Goal: Find specific page/section: Find specific page/section

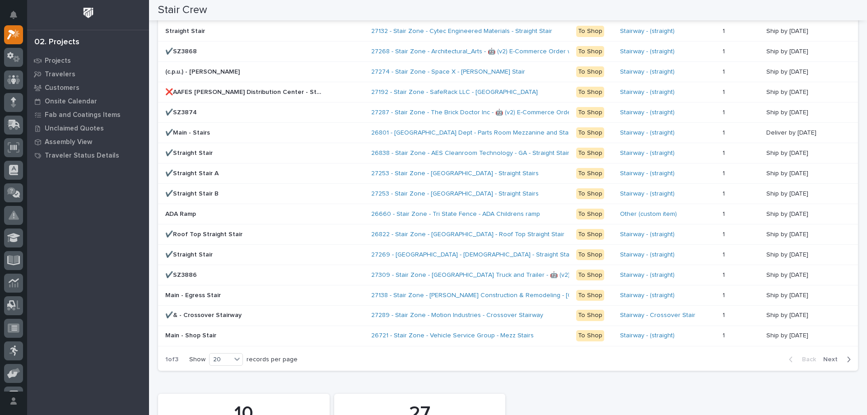
scroll to position [858, 0]
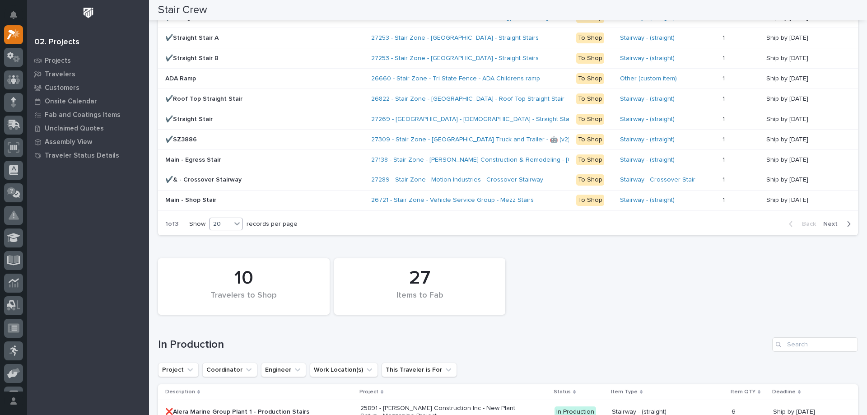
click at [231, 223] on div "20" at bounding box center [220, 223] width 22 height 9
click at [235, 254] on div "30" at bounding box center [226, 257] width 33 height 11
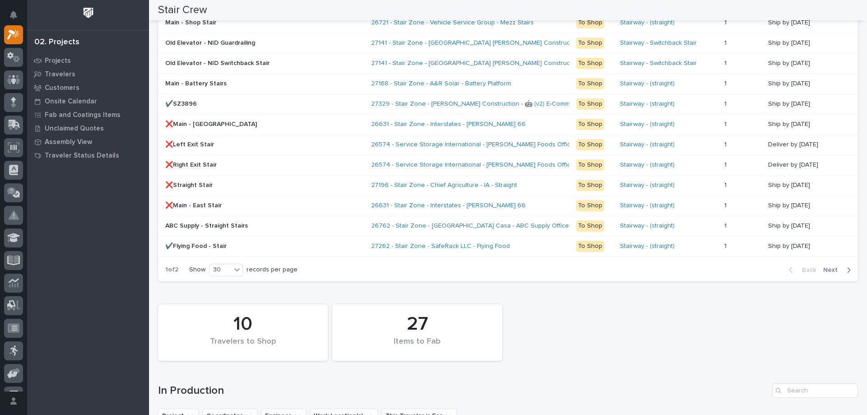
scroll to position [970, 0]
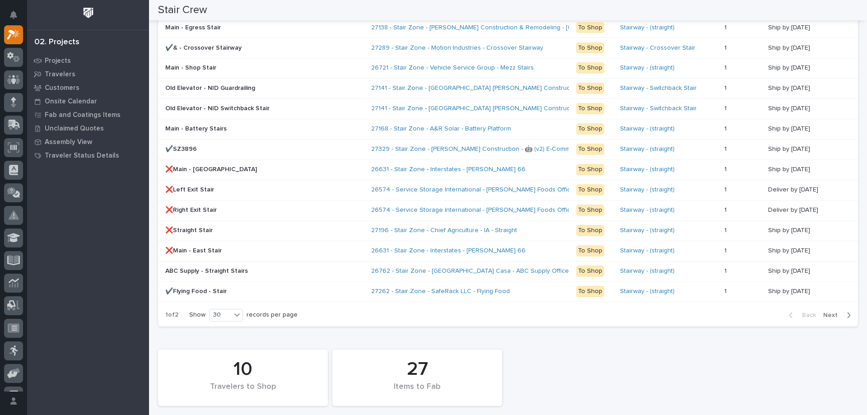
click at [824, 317] on span "Next" at bounding box center [833, 315] width 20 height 8
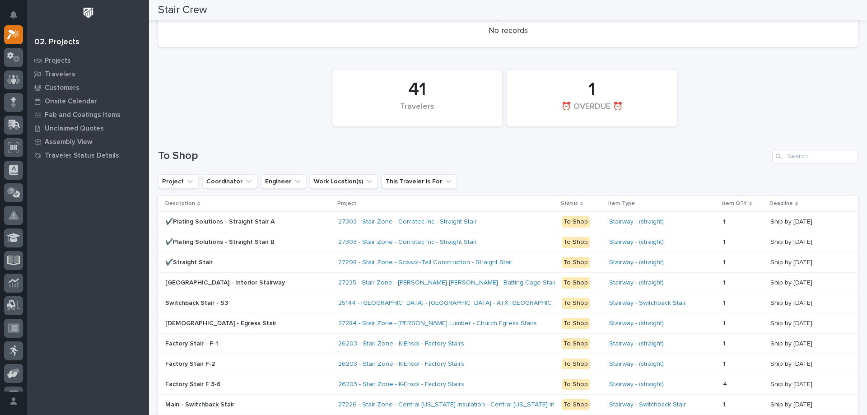
scroll to position [586, 0]
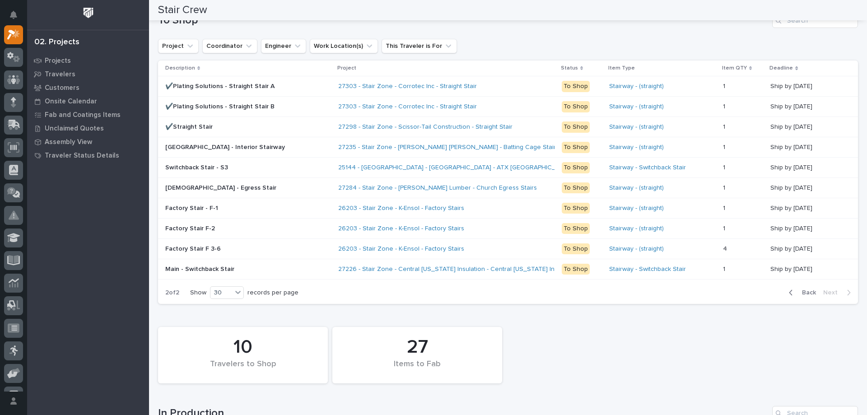
click at [807, 293] on span "Back" at bounding box center [805, 292] width 19 height 8
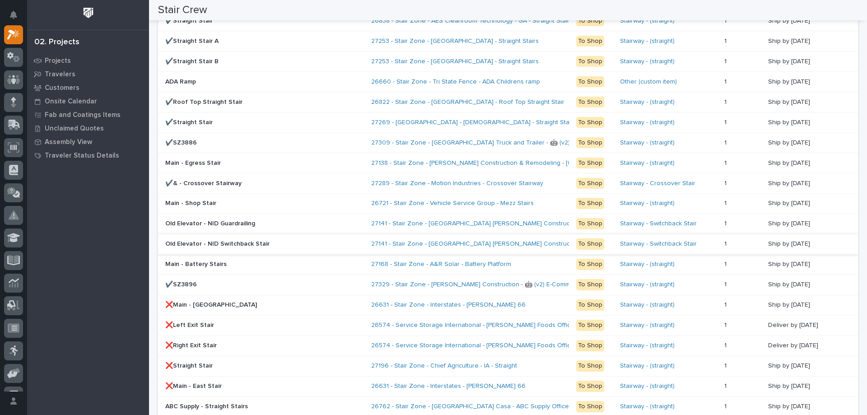
scroll to position [925, 0]
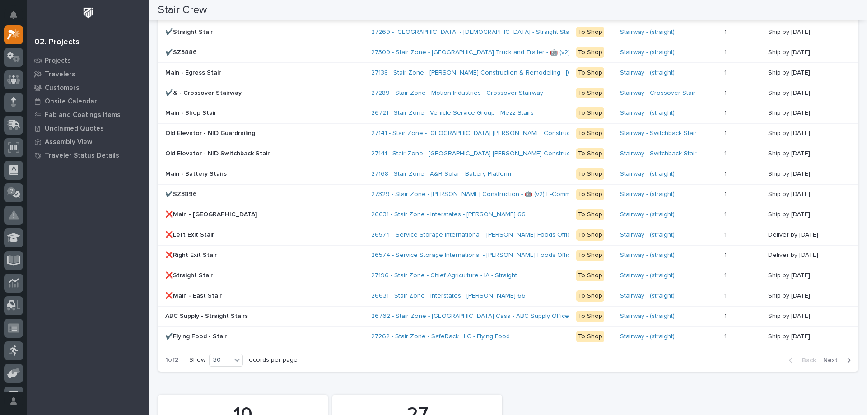
click at [826, 361] on span "Next" at bounding box center [833, 360] width 20 height 8
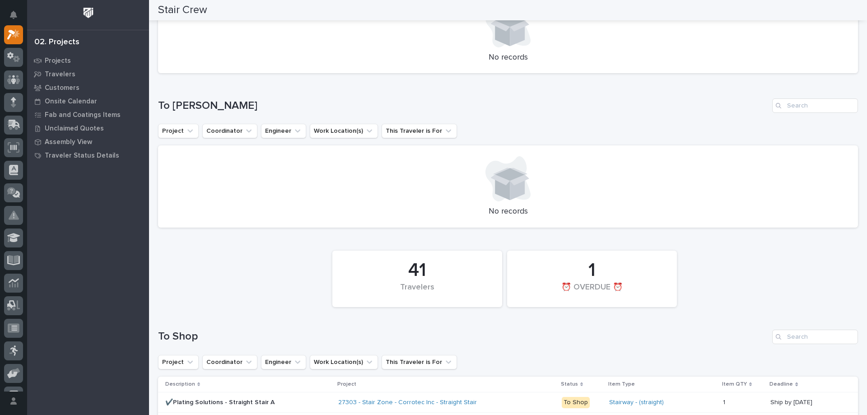
scroll to position [89, 0]
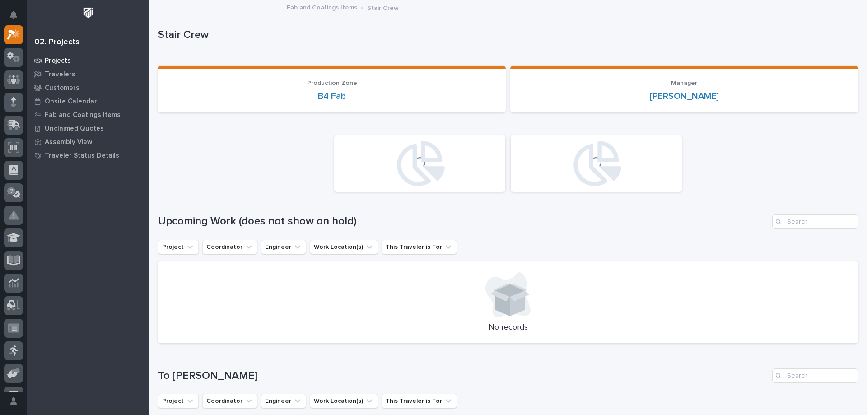
click at [62, 57] on p "Projects" at bounding box center [58, 61] width 26 height 8
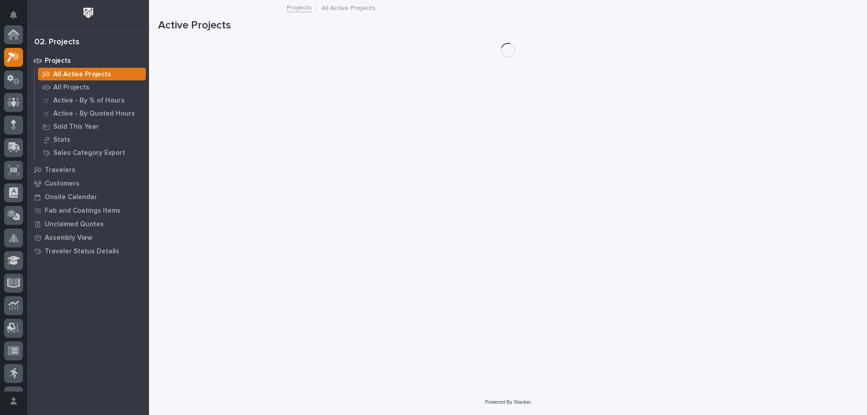
scroll to position [23, 0]
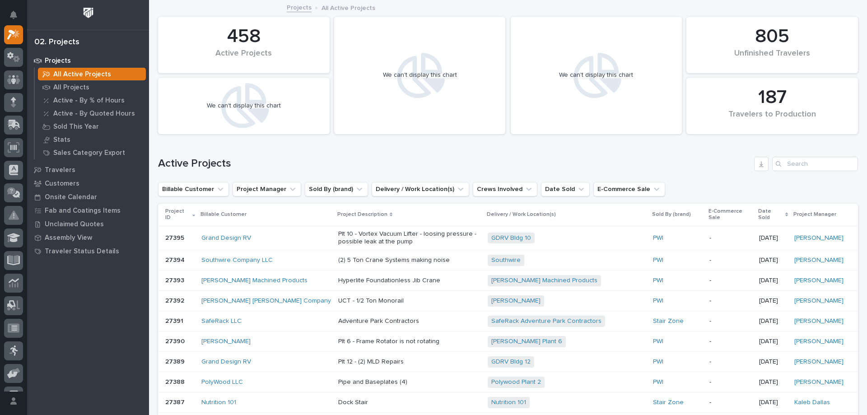
click at [777, 162] on div "Search" at bounding box center [779, 164] width 14 height 14
click at [783, 163] on input "Search" at bounding box center [815, 164] width 86 height 14
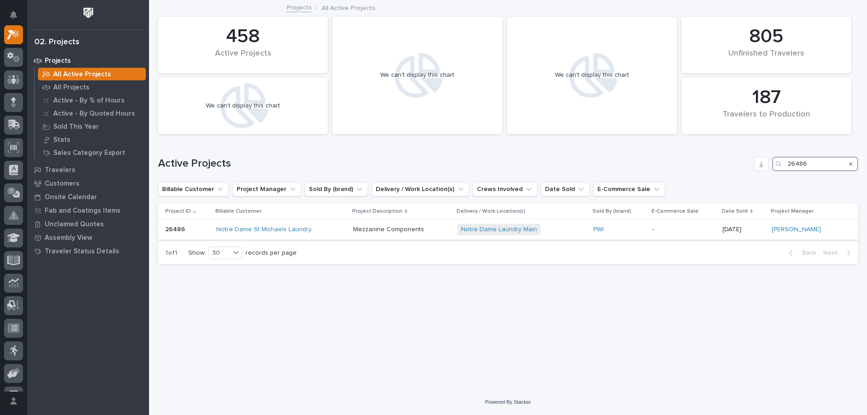
type input "26486"
click at [334, 229] on div "Notre Dame St Michaels Laundry" at bounding box center [281, 230] width 130 height 8
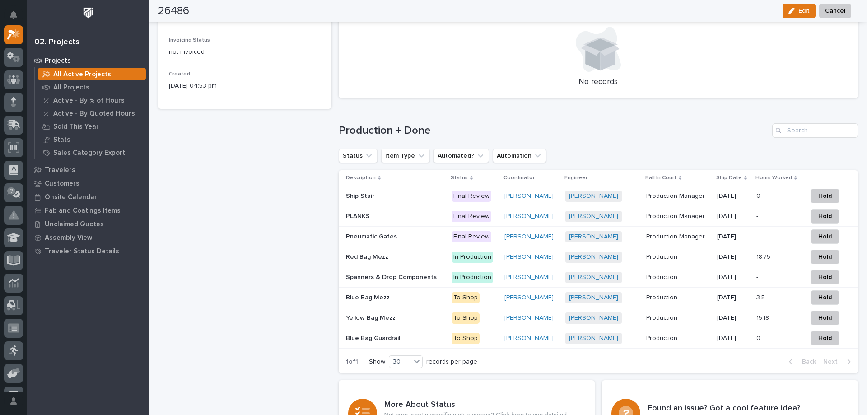
scroll to position [587, 0]
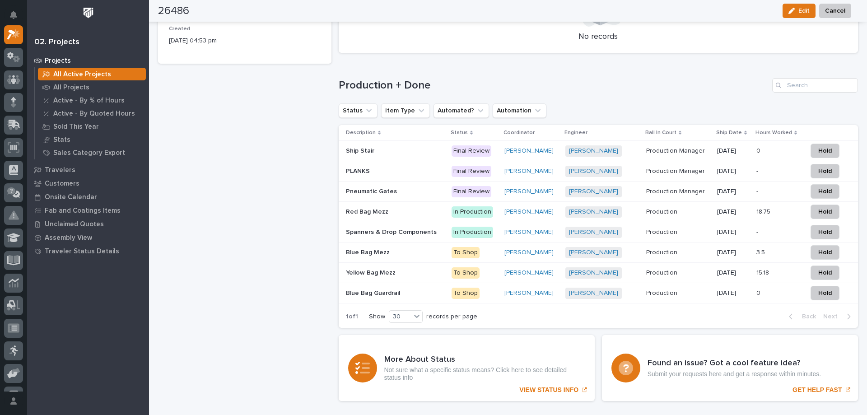
click at [375, 229] on p "Spanners & Drop Components" at bounding box center [392, 231] width 93 height 9
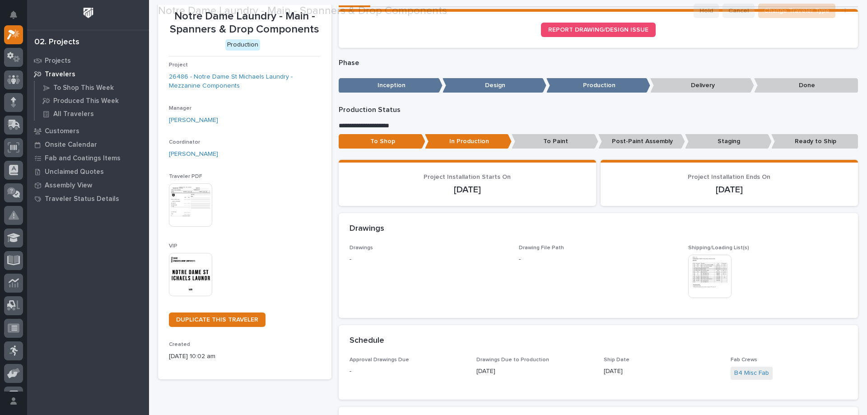
scroll to position [90, 0]
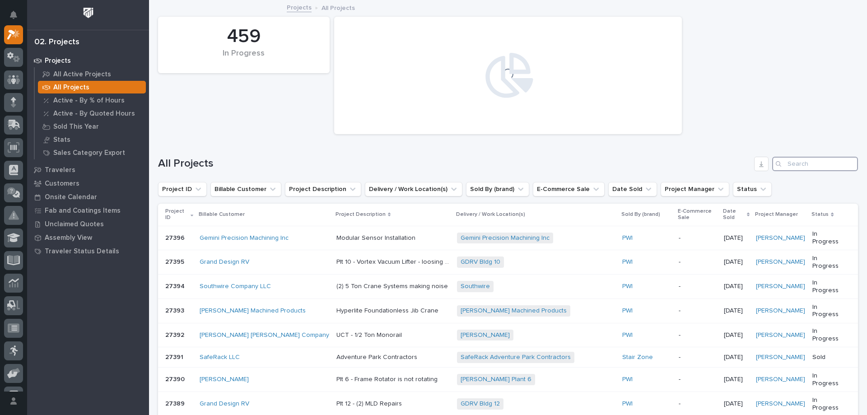
click at [798, 167] on input "Search" at bounding box center [815, 164] width 86 height 14
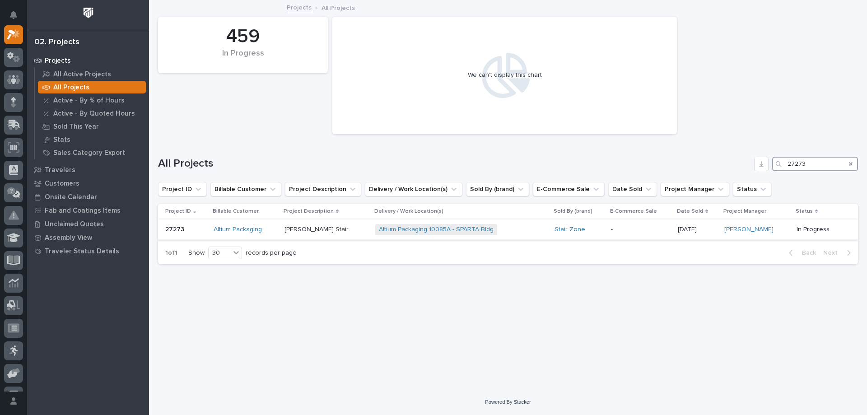
type input "27273"
click at [529, 233] on div "Altium Packaging 10085A - SPARTA Bldg + 0" at bounding box center [454, 229] width 158 height 11
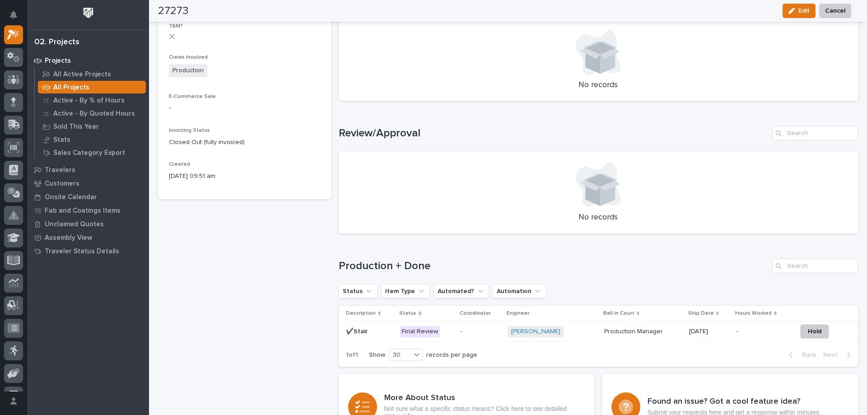
scroll to position [497, 0]
